Goal: Use online tool/utility: Utilize a website feature to perform a specific function

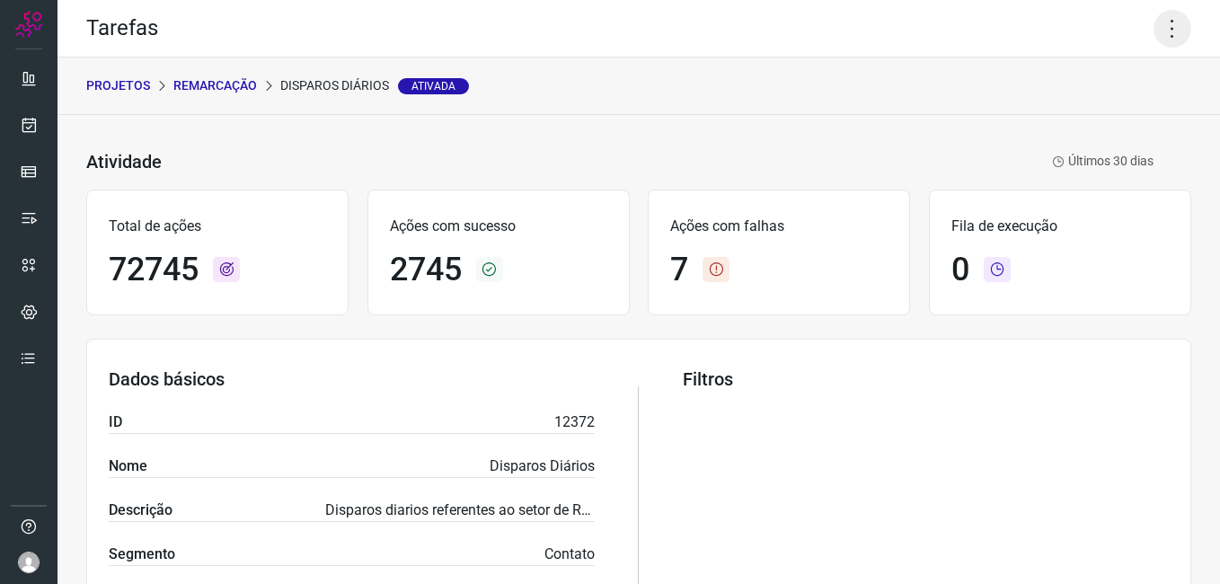
click at [1154, 29] on icon at bounding box center [1173, 29] width 38 height 38
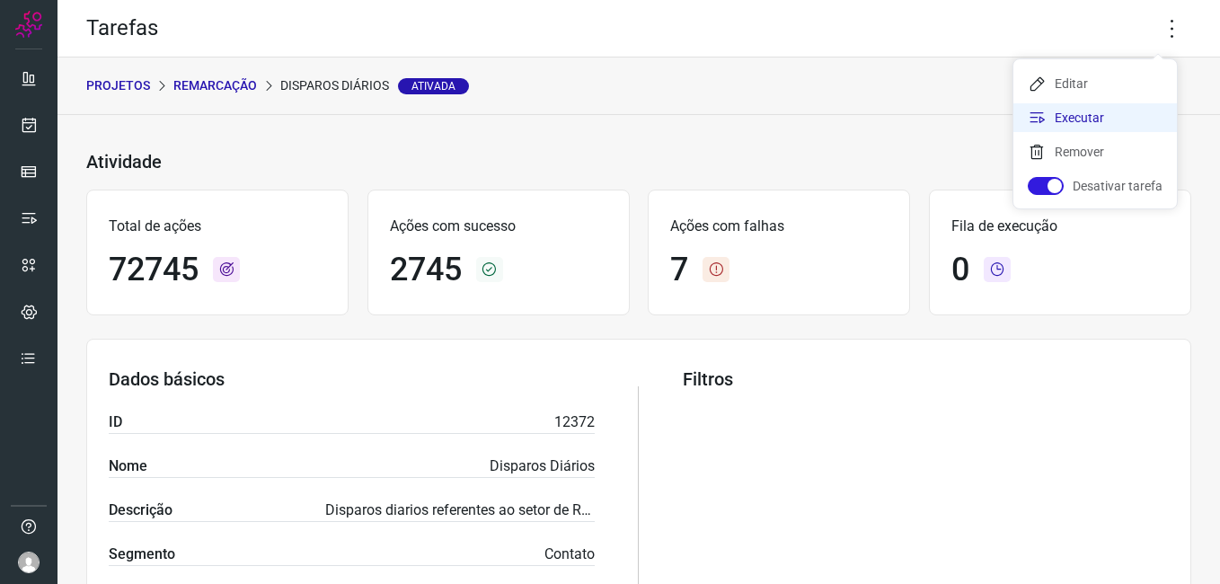
click at [1102, 115] on li "Executar" at bounding box center [1096, 117] width 164 height 29
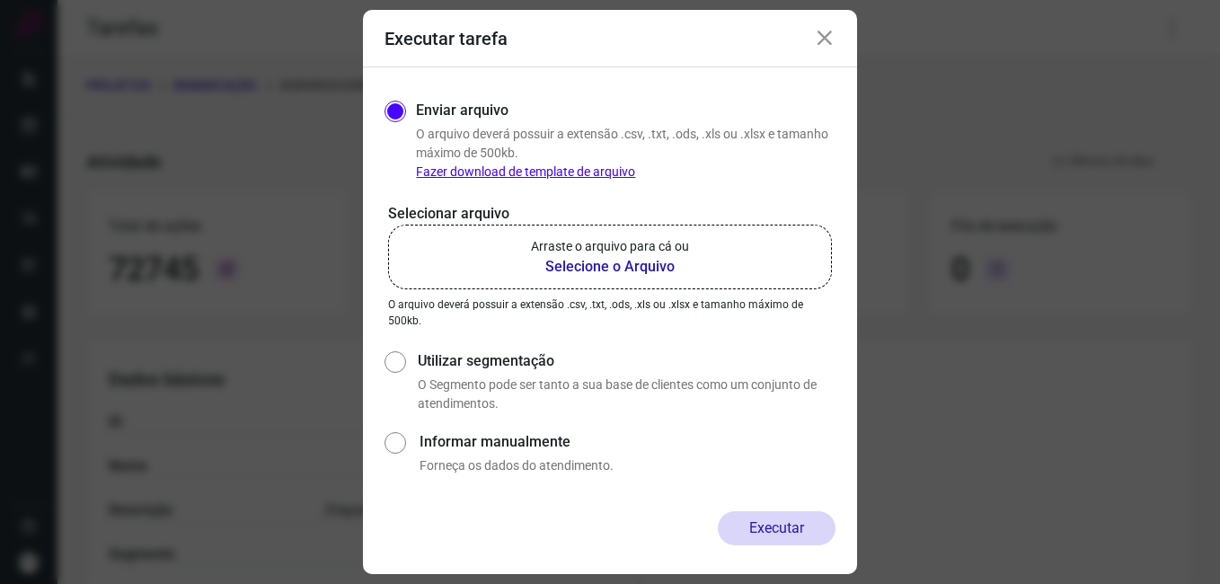
click at [564, 264] on b "Selecione o Arquivo" at bounding box center [610, 267] width 158 height 22
click at [0, 0] on input "Arraste o arquivo para cá ou Selecione o Arquivo" at bounding box center [0, 0] width 0 height 0
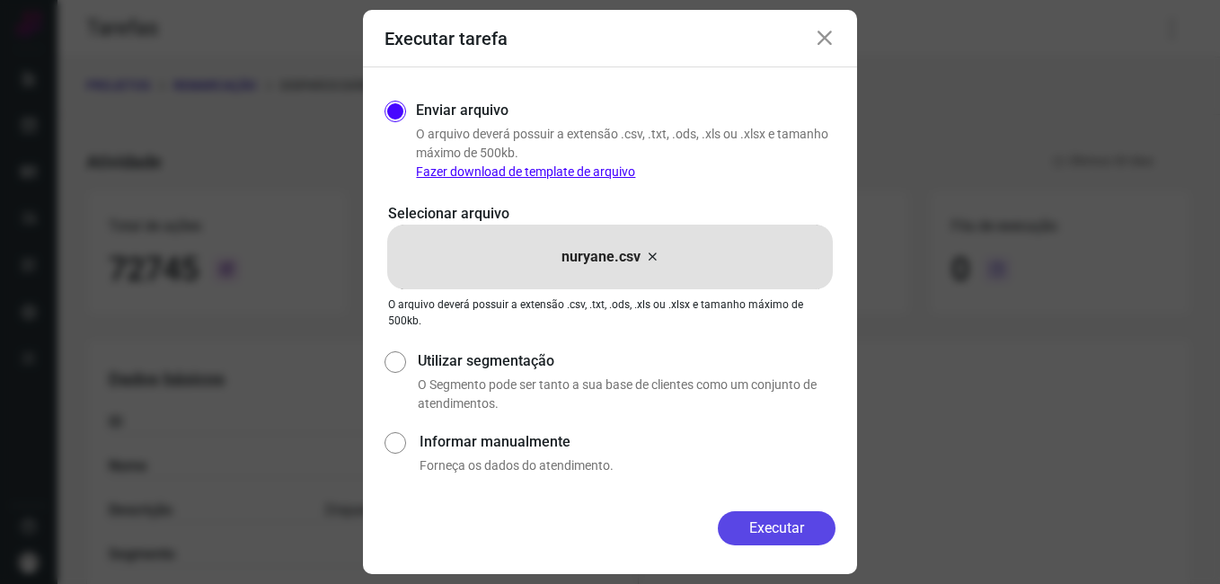
click at [799, 527] on button "Executar" at bounding box center [777, 528] width 118 height 34
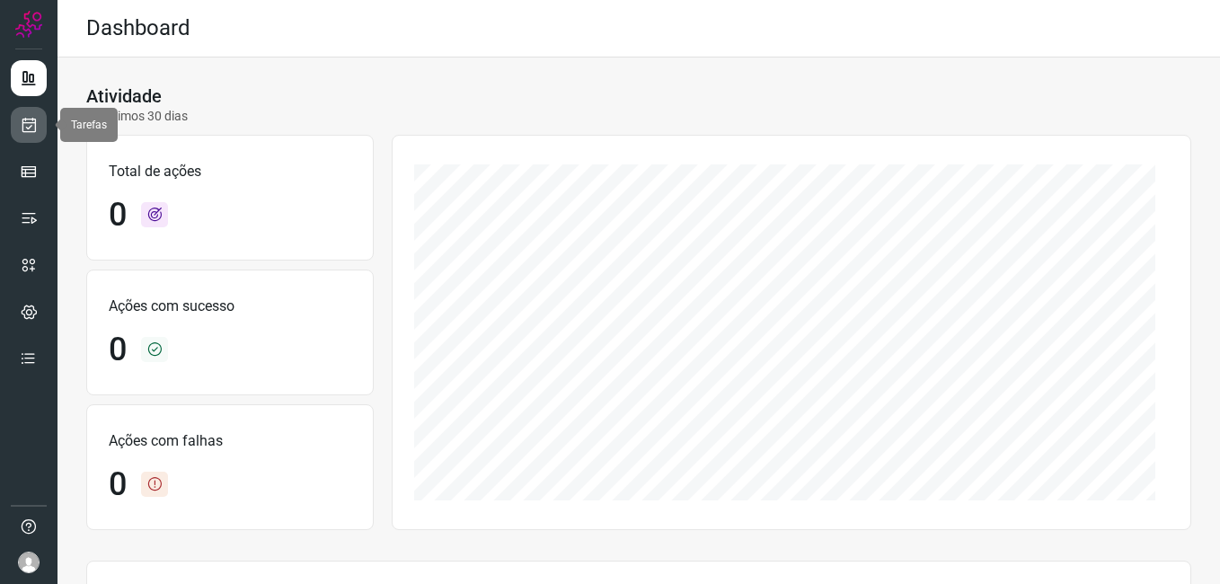
click at [38, 129] on link at bounding box center [29, 125] width 36 height 36
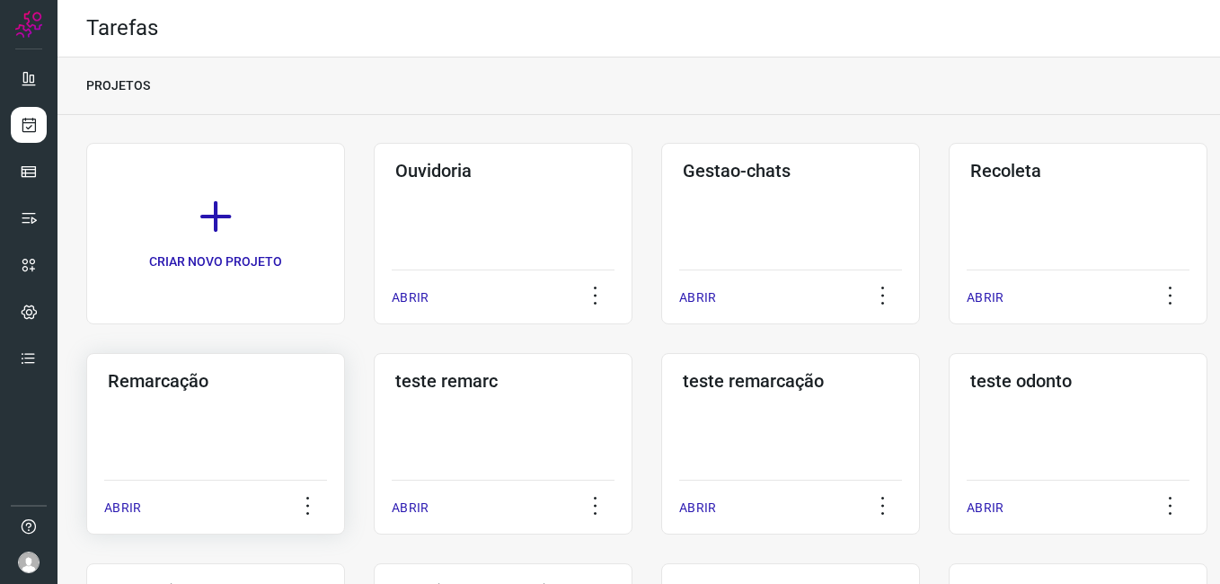
click at [226, 419] on div "Remarcação ABRIR" at bounding box center [215, 444] width 259 height 182
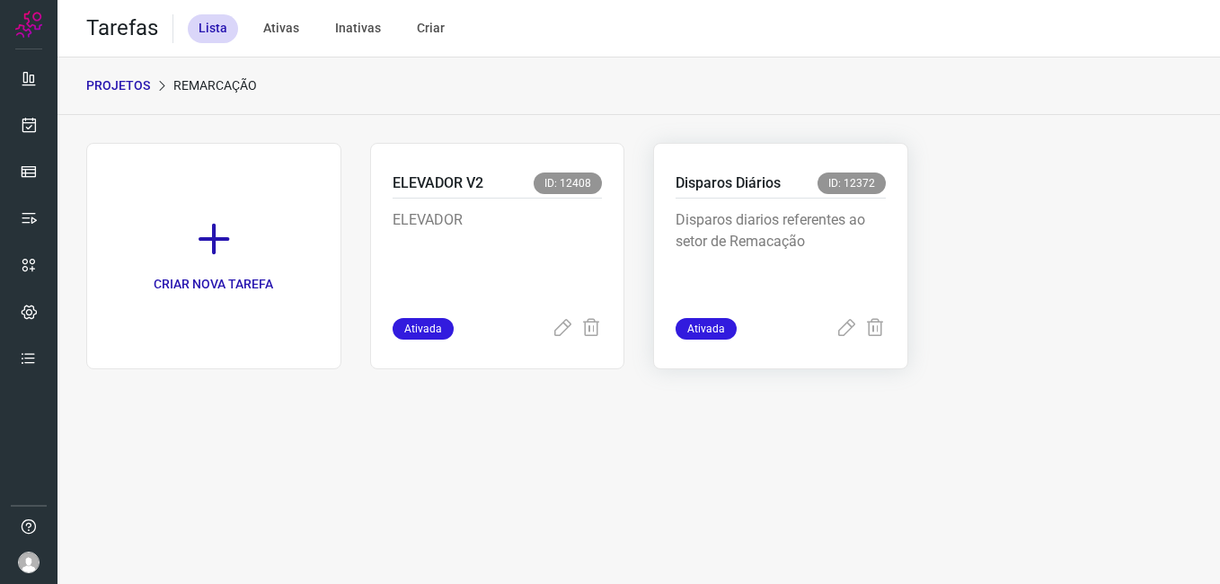
click at [823, 236] on p "Disparos diarios referentes ao setor de Remacação" at bounding box center [781, 254] width 210 height 90
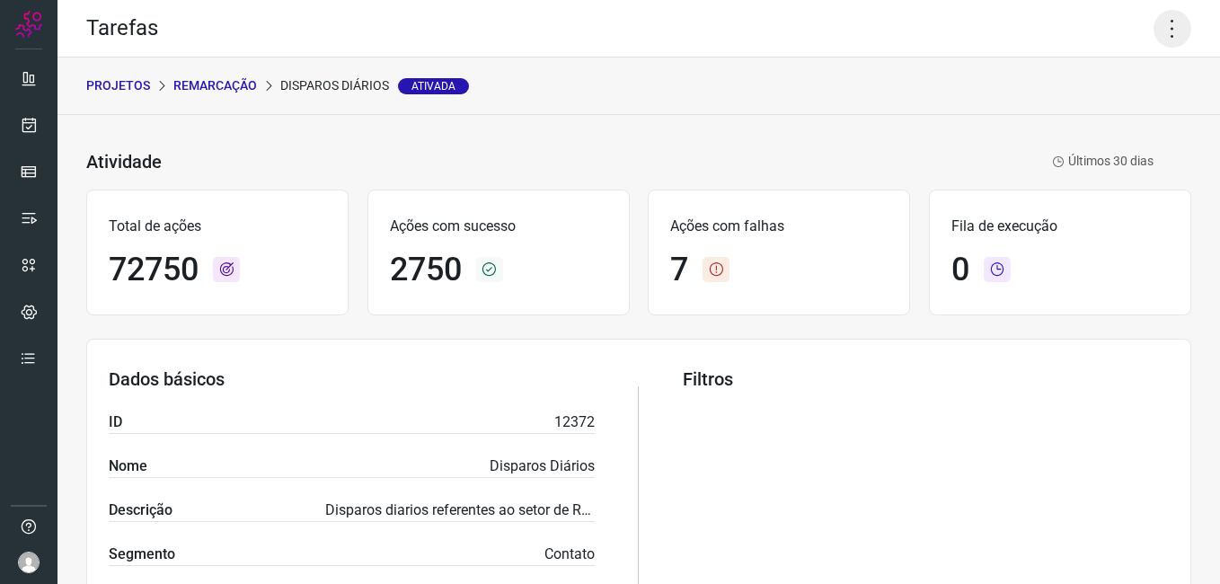
click at [1154, 29] on icon at bounding box center [1173, 29] width 38 height 38
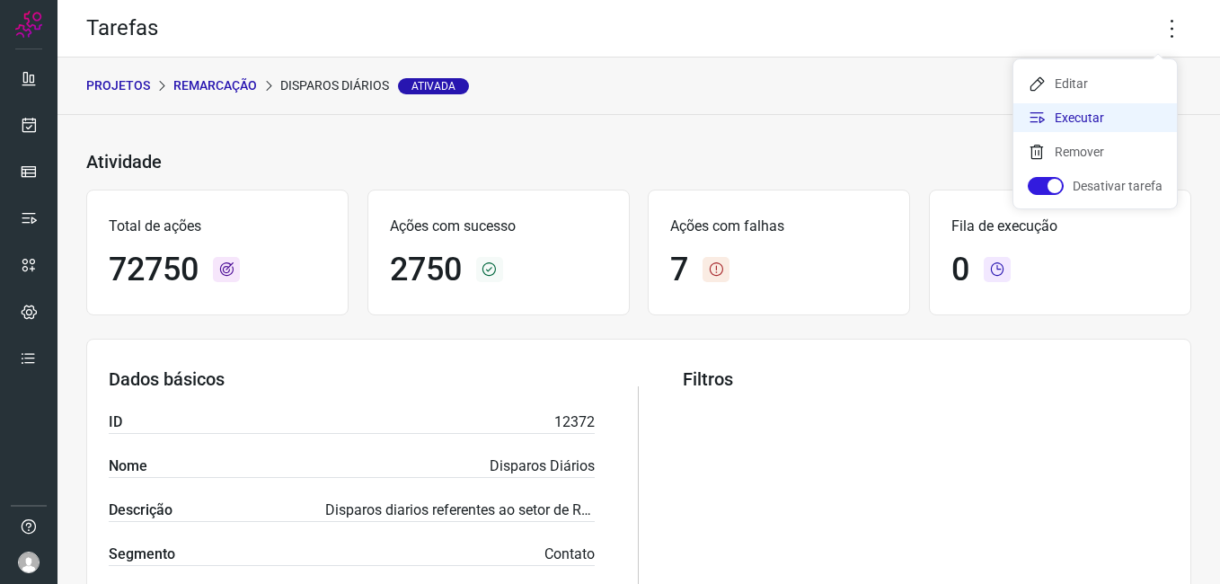
click at [1097, 114] on li "Executar" at bounding box center [1096, 117] width 164 height 29
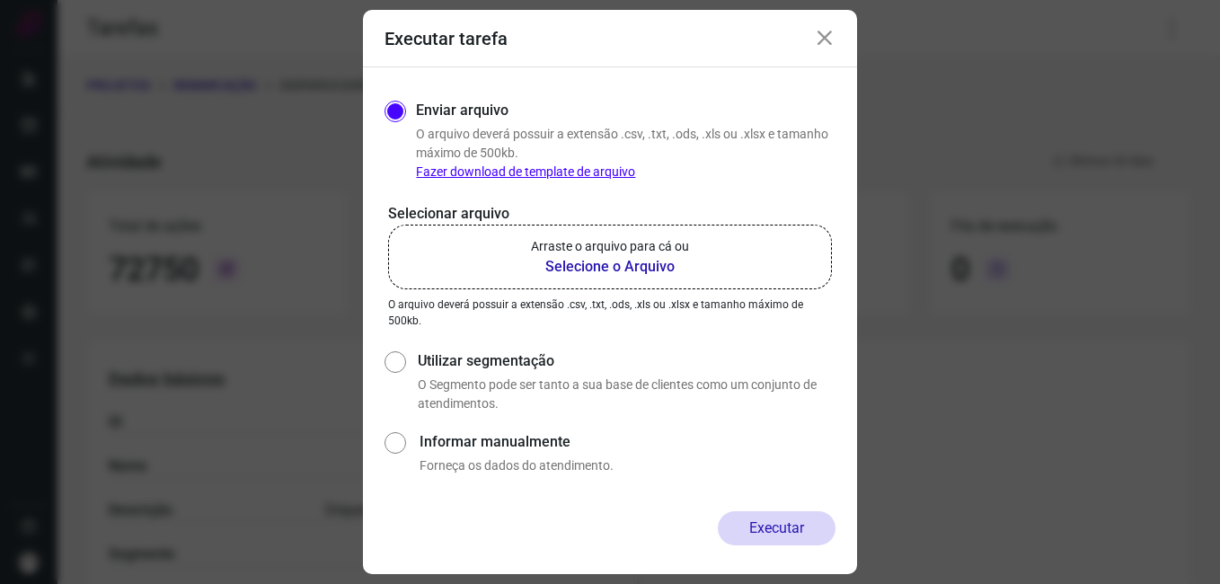
click at [556, 270] on b "Selecione o Arquivo" at bounding box center [610, 267] width 158 height 22
click at [0, 0] on input "Arraste o arquivo para cá ou Selecione o Arquivo" at bounding box center [0, 0] width 0 height 0
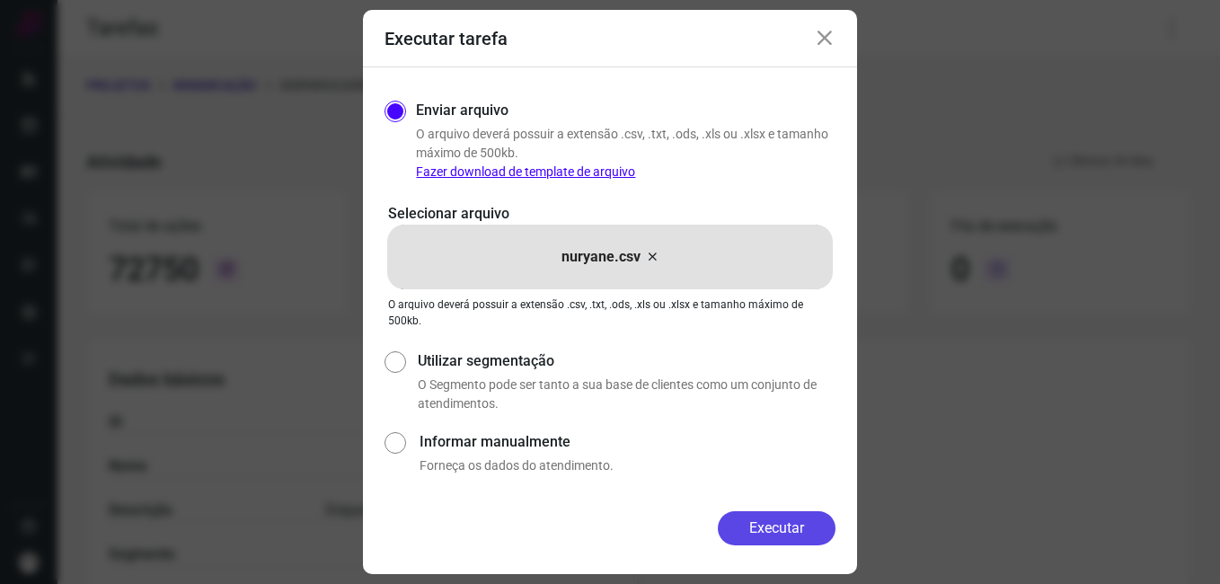
click at [768, 527] on button "Executar" at bounding box center [777, 528] width 118 height 34
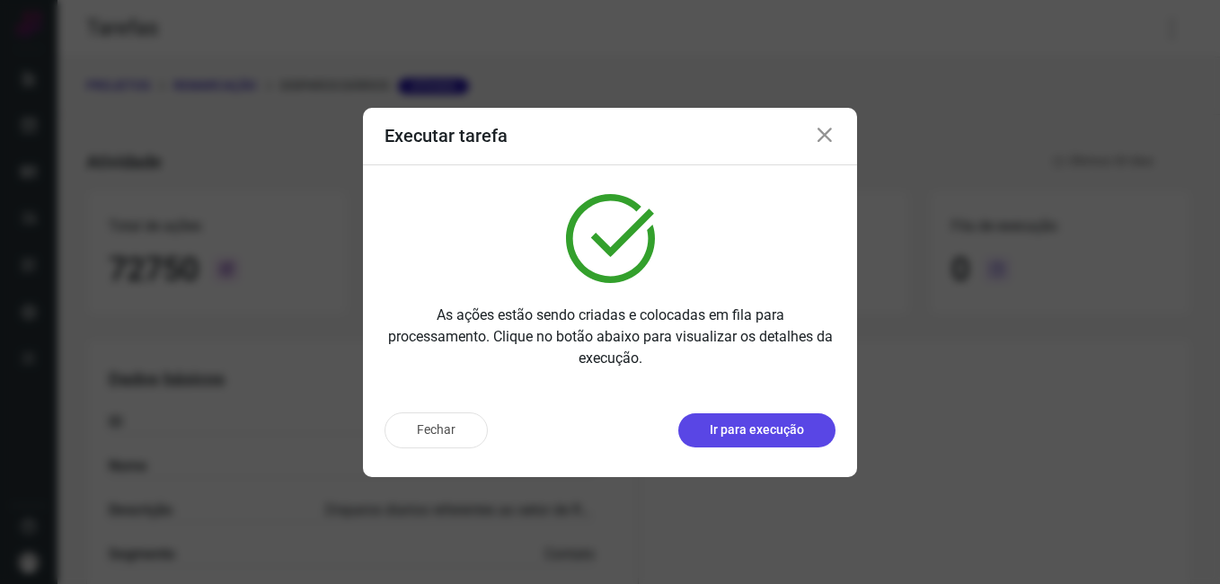
click at [753, 440] on button "Ir para execução" at bounding box center [756, 430] width 157 height 34
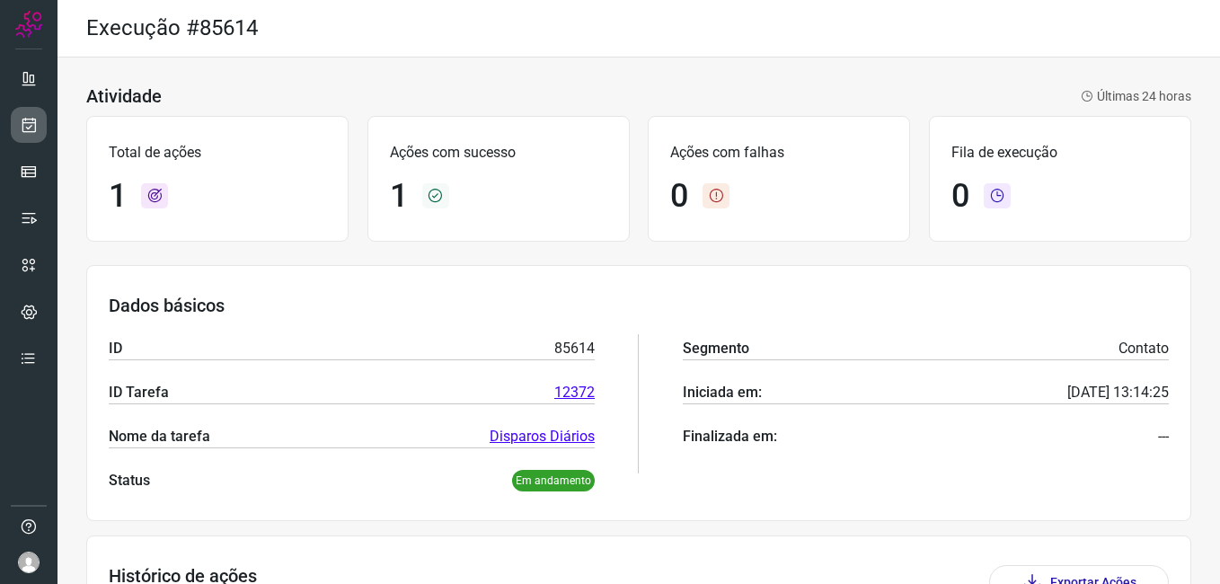
click at [31, 120] on icon at bounding box center [29, 125] width 19 height 18
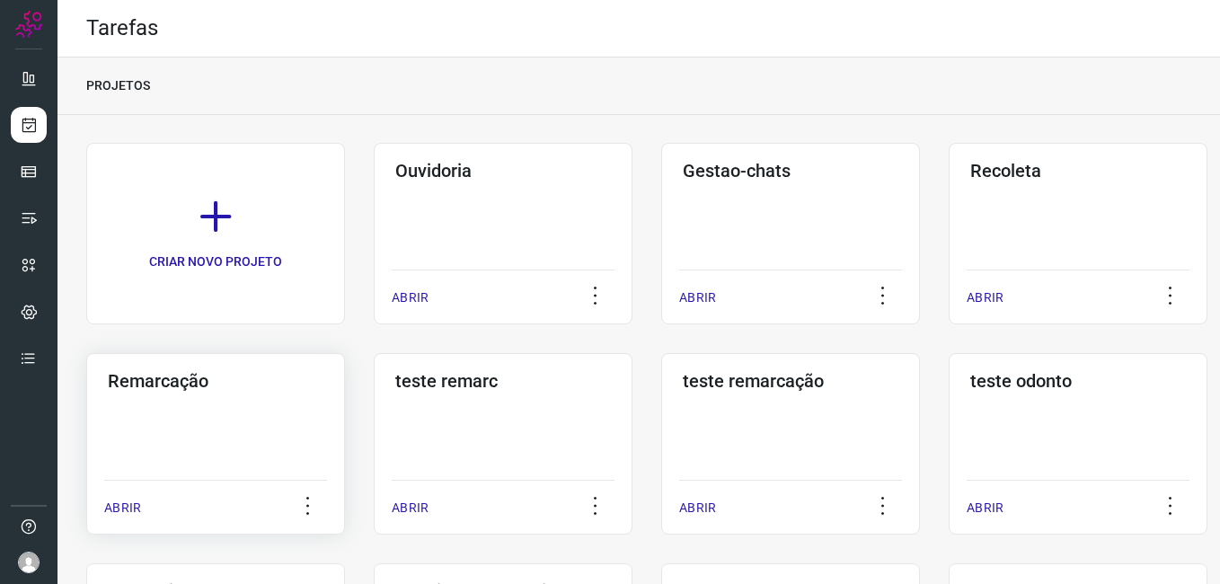
click at [262, 386] on h3 "Remarcação" at bounding box center [216, 381] width 216 height 22
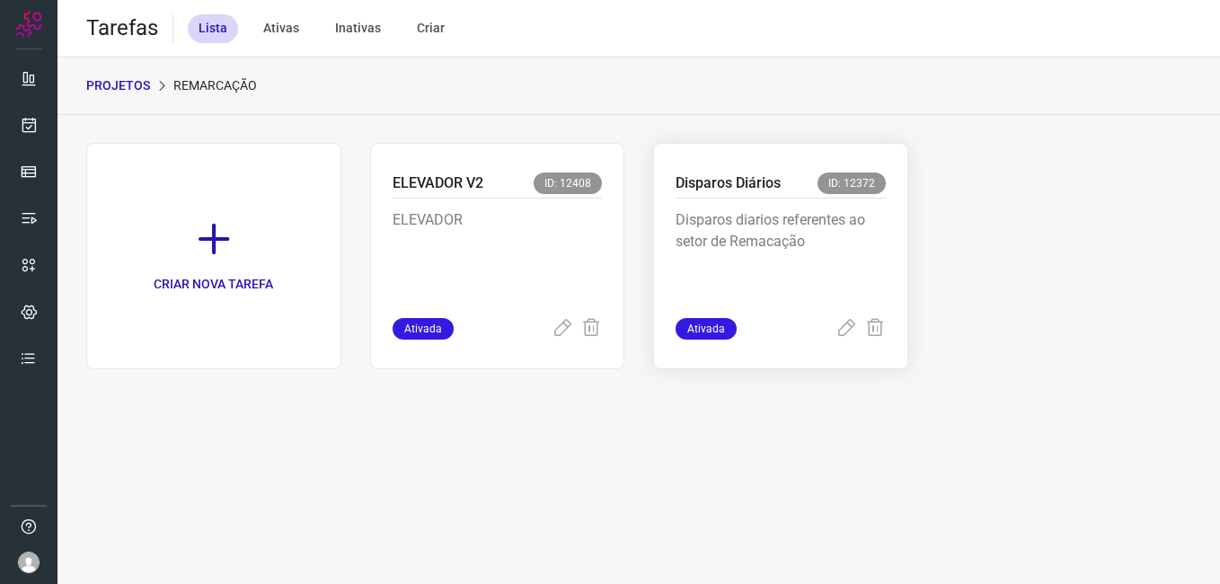
click at [743, 241] on p "Disparos diarios referentes ao setor de Remacação" at bounding box center [781, 254] width 210 height 90
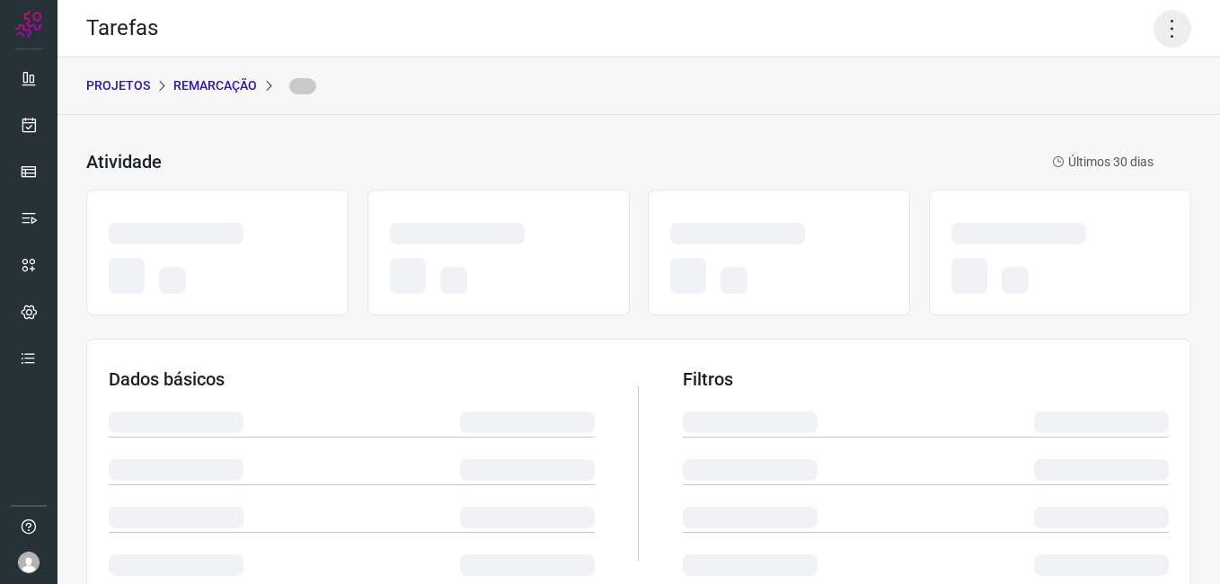
click at [1154, 33] on icon at bounding box center [1173, 29] width 38 height 38
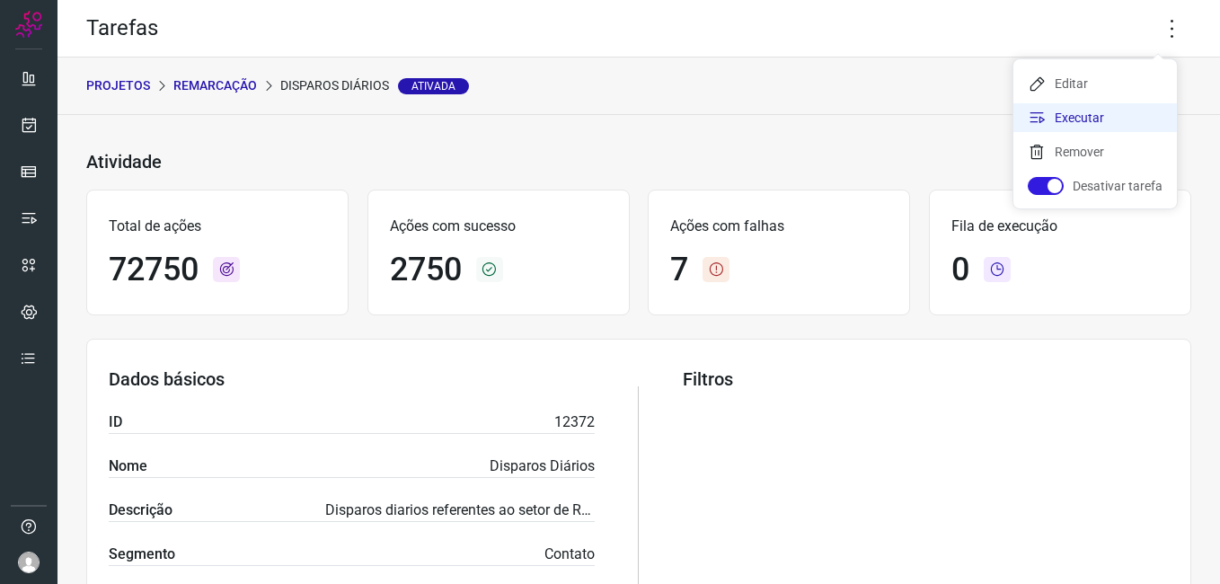
click at [1085, 115] on li "Executar" at bounding box center [1096, 117] width 164 height 29
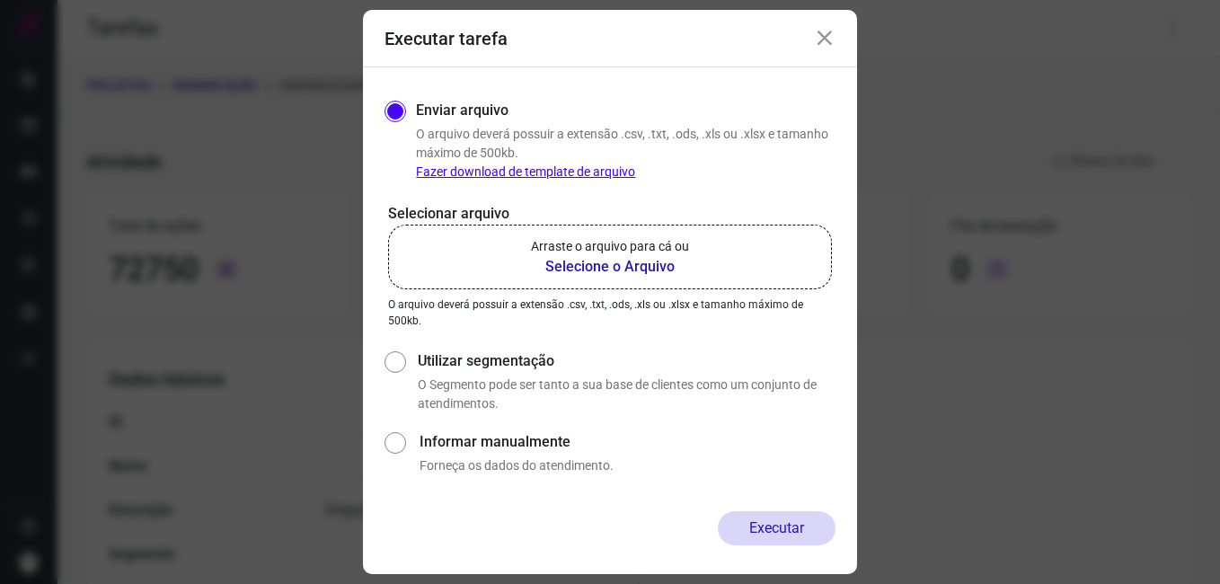
click at [632, 263] on b "Selecione o Arquivo" at bounding box center [610, 267] width 158 height 22
click at [0, 0] on input "Arraste o arquivo para cá ou Selecione o Arquivo" at bounding box center [0, 0] width 0 height 0
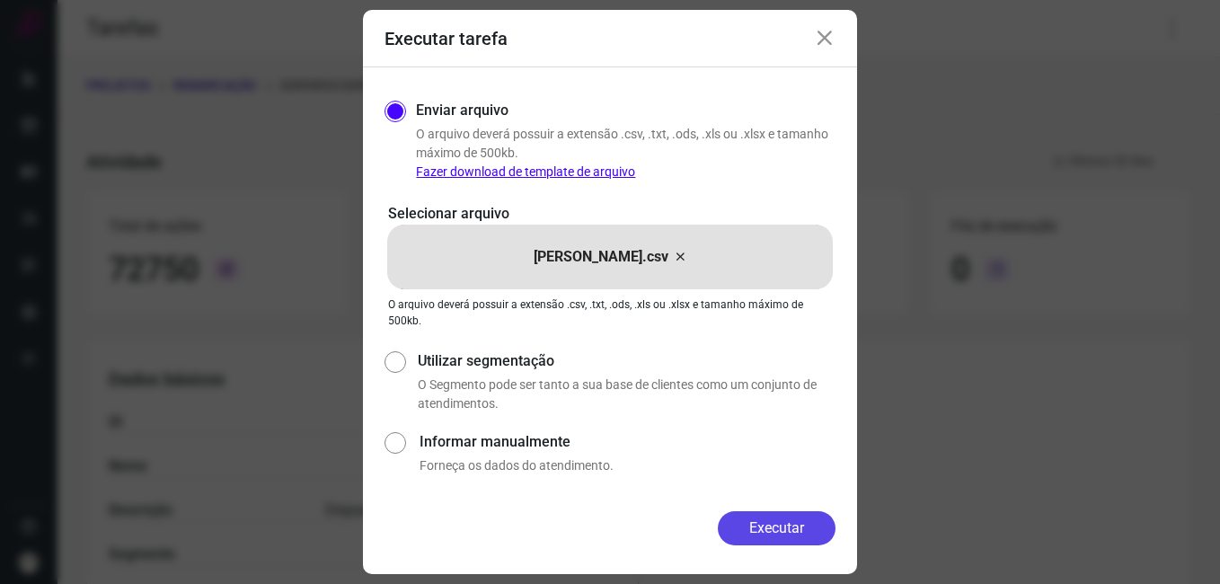
click at [769, 532] on button "Executar" at bounding box center [777, 528] width 118 height 34
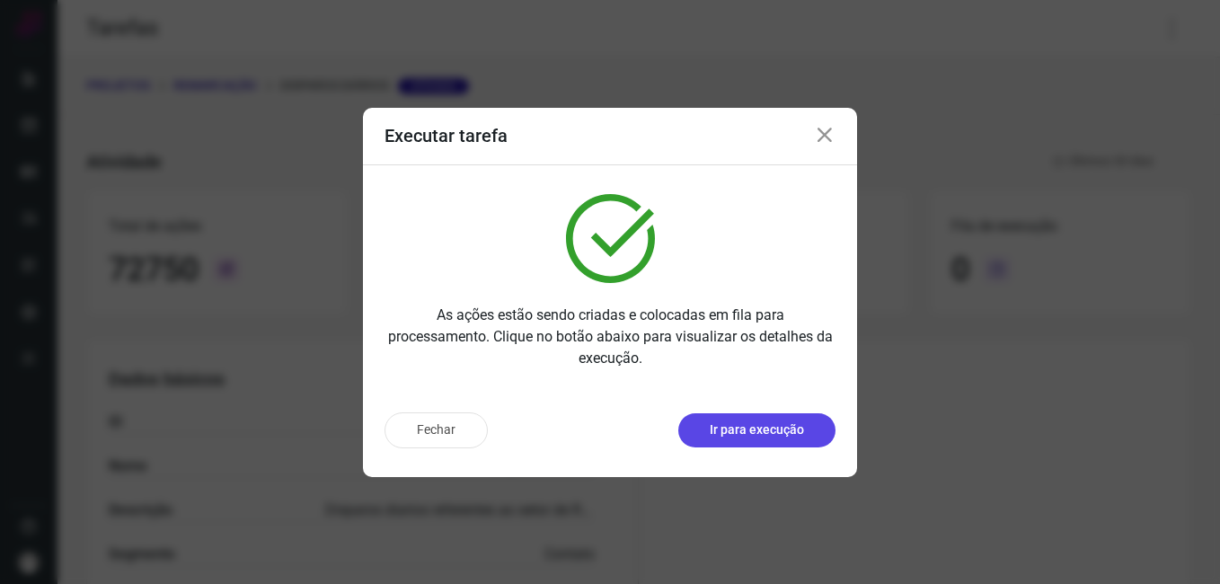
click at [740, 437] on p "Ir para execução" at bounding box center [757, 430] width 94 height 19
